Goal: Task Accomplishment & Management: Manage account settings

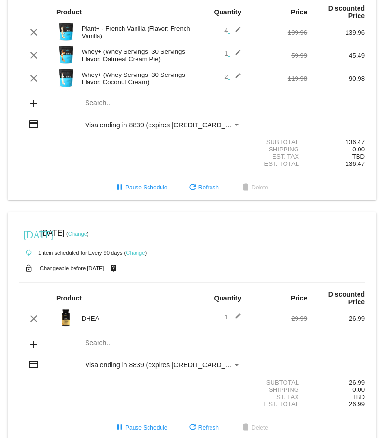
scroll to position [377, 0]
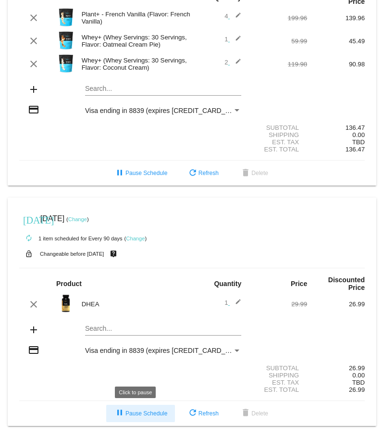
click at [142, 410] on span "pause Pause Schedule" at bounding box center [140, 413] width 53 height 7
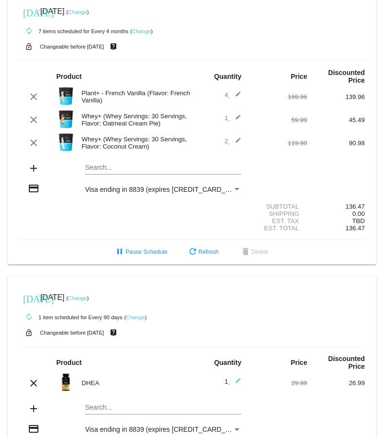
scroll to position [281, 0]
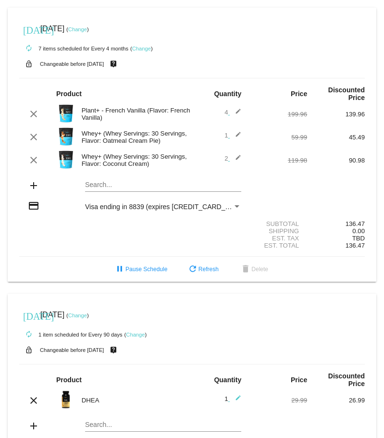
click at [233, 134] on mat-icon "edit" at bounding box center [236, 137] width 12 height 12
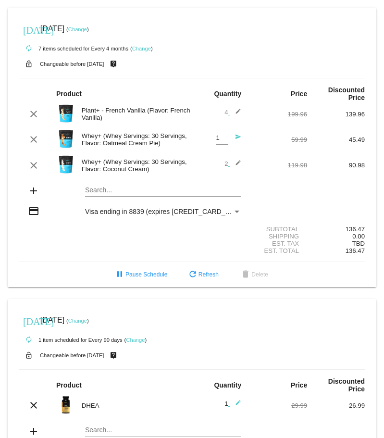
click at [216, 133] on div "1 Quantity" at bounding box center [222, 136] width 12 height 18
type input "0"
click at [232, 163] on mat-icon "edit" at bounding box center [236, 166] width 12 height 12
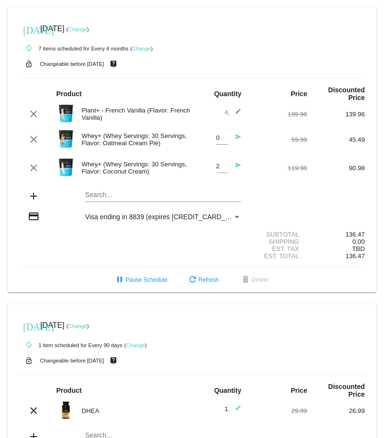
click at [232, 163] on mat-icon "send" at bounding box center [236, 168] width 12 height 12
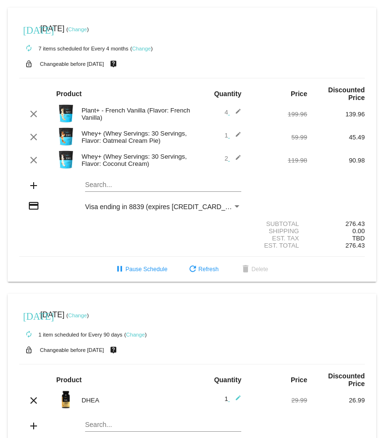
click at [231, 136] on mat-icon "edit" at bounding box center [236, 137] width 12 height 12
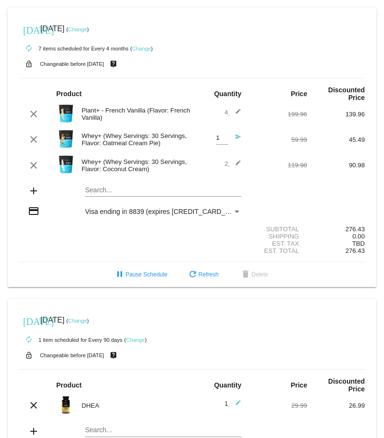
click at [219, 138] on input "1" at bounding box center [222, 138] width 12 height 7
click at [274, 204] on div "add Search..." at bounding box center [192, 191] width 346 height 27
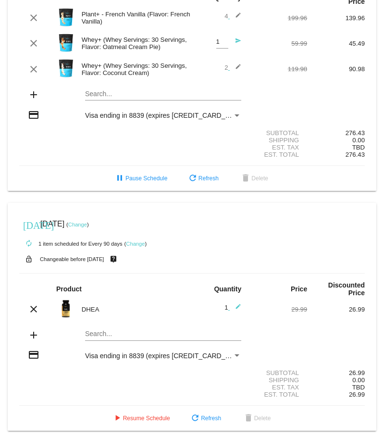
scroll to position [382, 0]
